Goal: Use online tool/utility: Utilize a website feature to perform a specific function

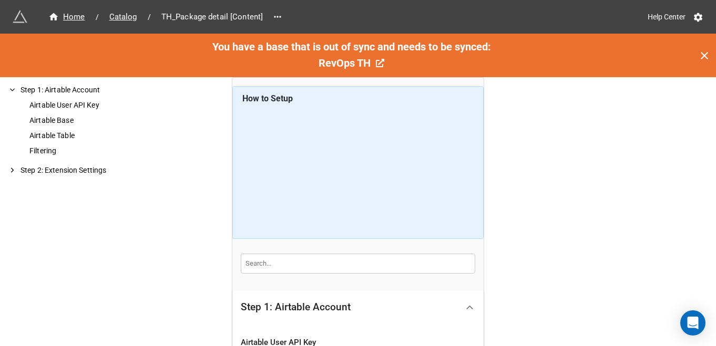
scroll to position [393, 0]
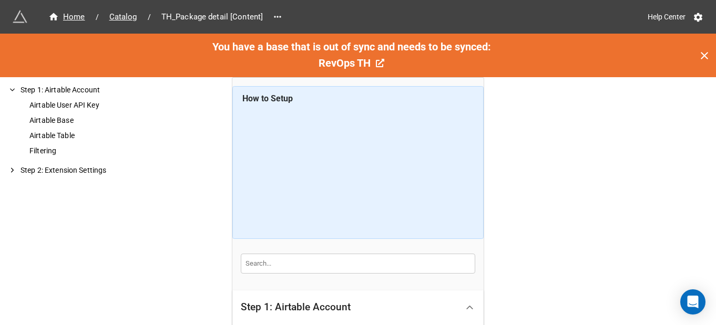
scroll to position [414, 0]
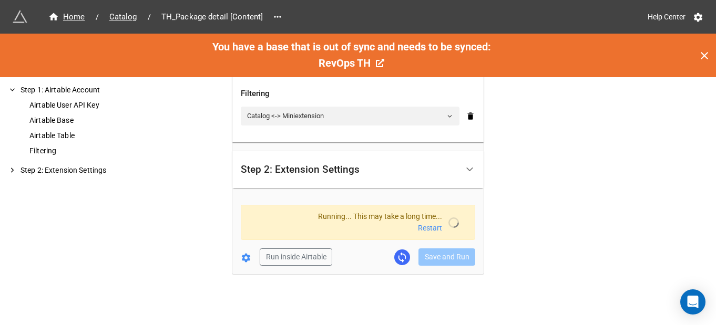
scroll to position [414, 0]
click at [398, 254] on icon at bounding box center [402, 257] width 12 height 12
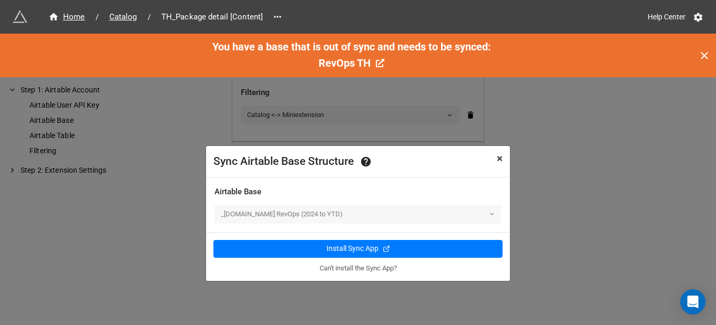
click at [499, 158] on span "×" at bounding box center [500, 158] width 6 height 13
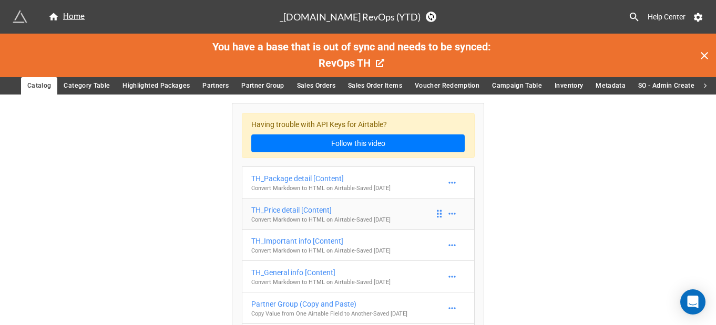
click at [277, 213] on div "TH_Price detail [Content]" at bounding box center [320, 210] width 139 height 12
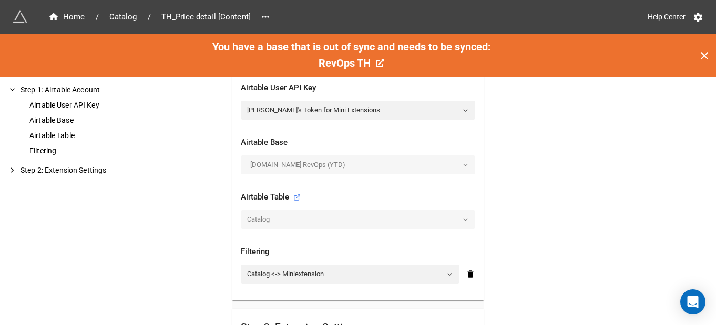
scroll to position [362, 0]
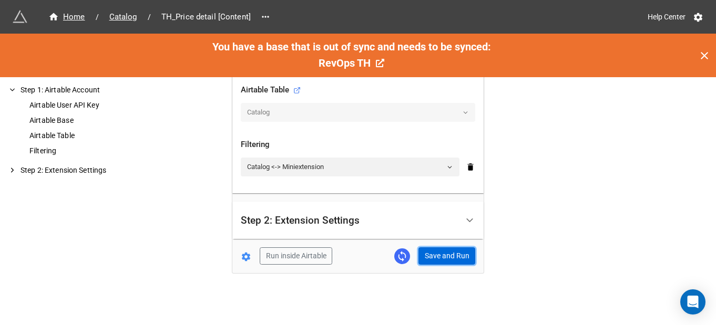
click at [435, 262] on button "Save and Run" at bounding box center [446, 257] width 57 height 18
